Goal: Information Seeking & Learning: Learn about a topic

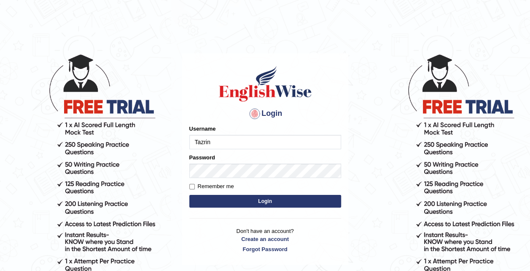
type input "Tazrin"
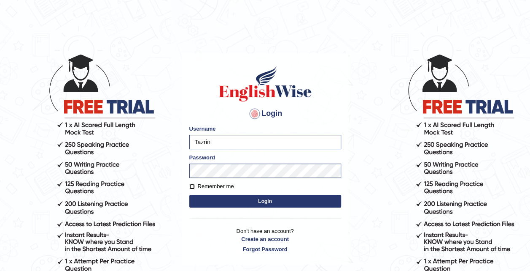
click at [192, 184] on input "Remember me" at bounding box center [191, 186] width 5 height 5
checkbox input "true"
click at [256, 199] on button "Login" at bounding box center [265, 201] width 152 height 13
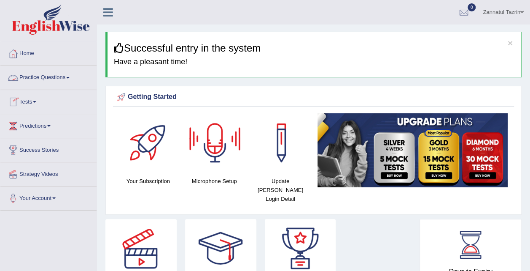
click at [53, 78] on link "Practice Questions" at bounding box center [48, 76] width 96 height 21
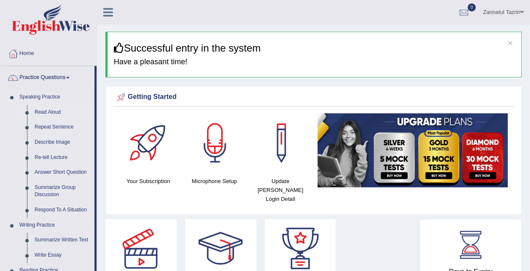
click at [49, 110] on link "Read Aloud" at bounding box center [63, 112] width 64 height 15
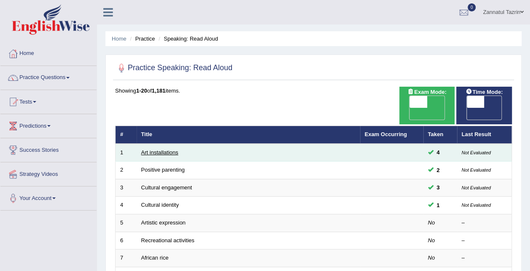
click at [161, 149] on link "Art installations" at bounding box center [159, 152] width 37 height 6
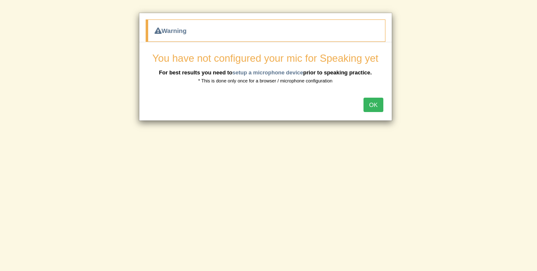
click at [371, 101] on button "OK" at bounding box center [372, 104] width 19 height 14
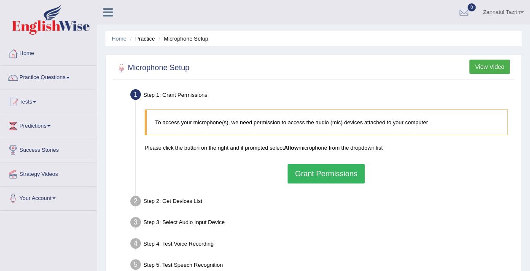
click at [521, 13] on span at bounding box center [522, 11] width 3 height 5
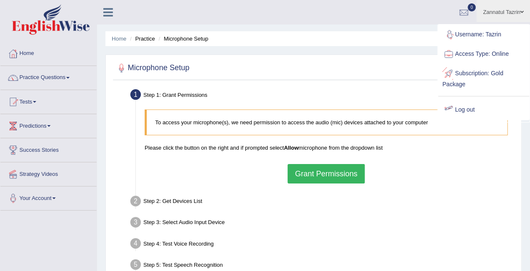
click at [466, 106] on link "Log out" at bounding box center [483, 109] width 91 height 19
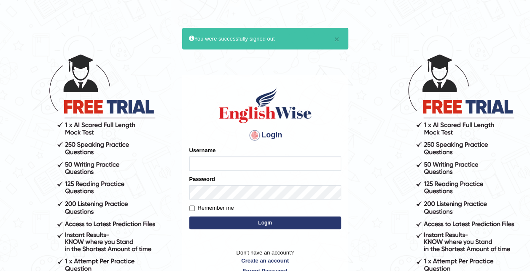
scroll to position [72, 0]
